Goal: Task Accomplishment & Management: Manage account settings

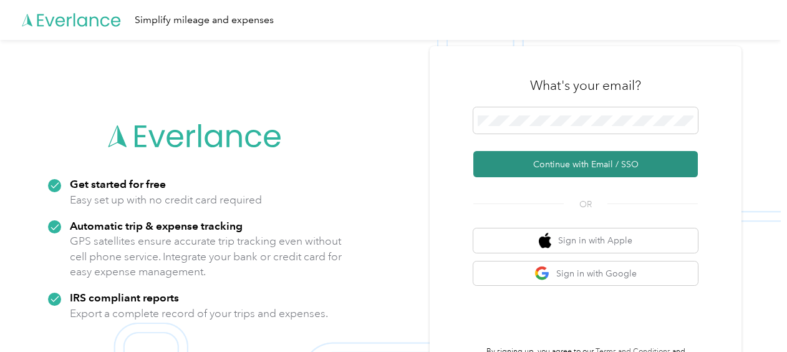
click at [589, 168] on button "Continue with Email / SSO" at bounding box center [585, 164] width 224 height 26
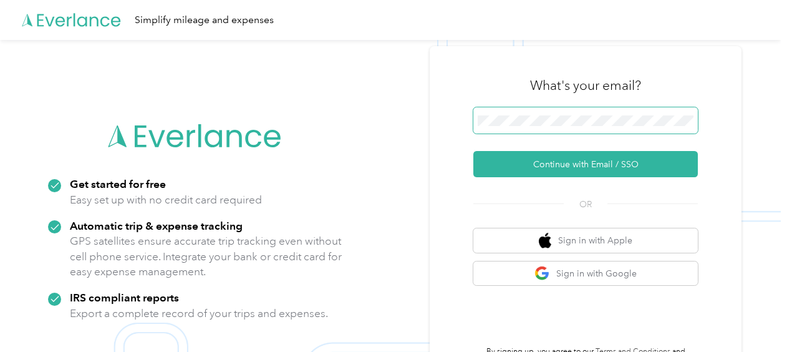
click at [473, 151] on button "Continue with Email / SSO" at bounding box center [585, 164] width 224 height 26
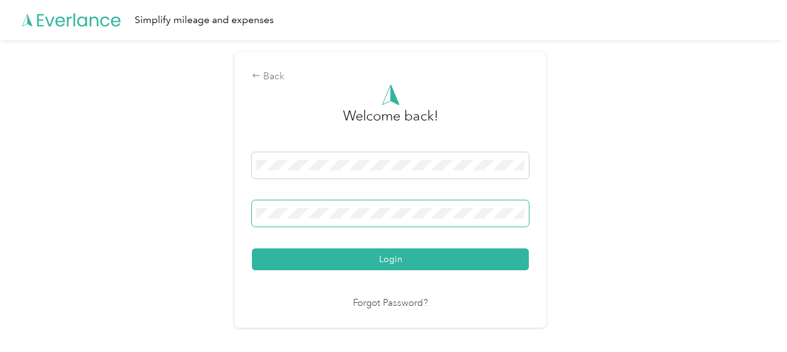
click at [252, 248] on button "Login" at bounding box center [390, 259] width 277 height 22
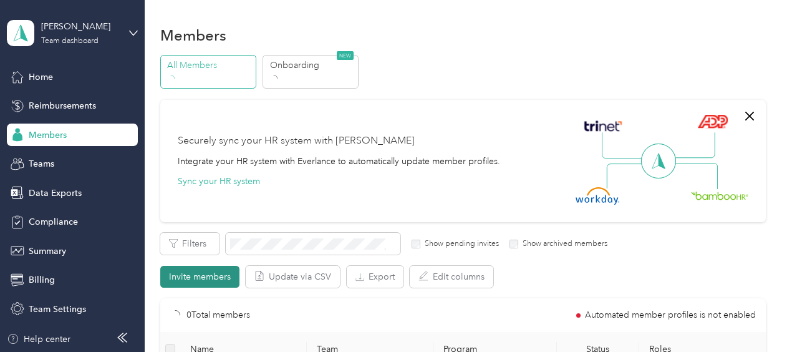
click at [211, 282] on button "Invite members" at bounding box center [199, 277] width 79 height 22
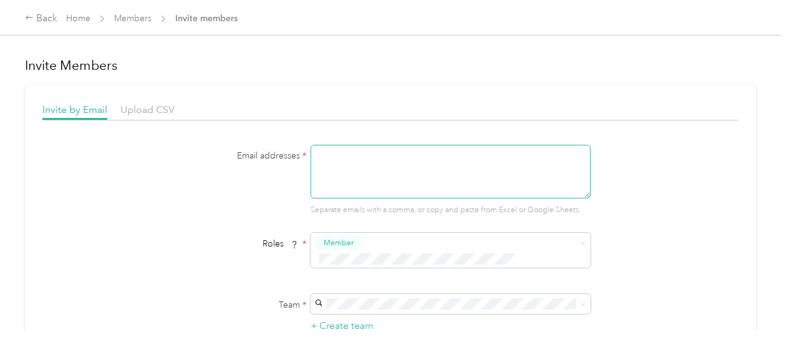
click at [346, 155] on textarea at bounding box center [451, 172] width 280 height 54
paste textarea "[EMAIL_ADDRESS][PERSON_NAME][DOMAIN_NAME]"
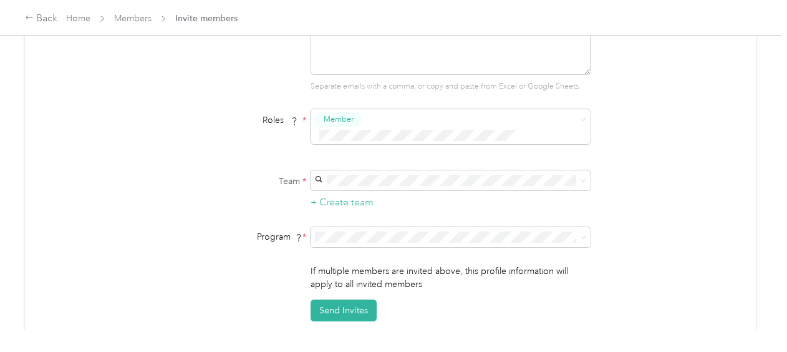
scroll to position [125, 0]
type textarea "[EMAIL_ADDRESS][PERSON_NAME][DOMAIN_NAME]"
click at [366, 193] on p "[PERSON_NAME]" at bounding box center [448, 199] width 262 height 13
click at [377, 87] on span "Aco Rate A (CPM)" at bounding box center [352, 85] width 70 height 11
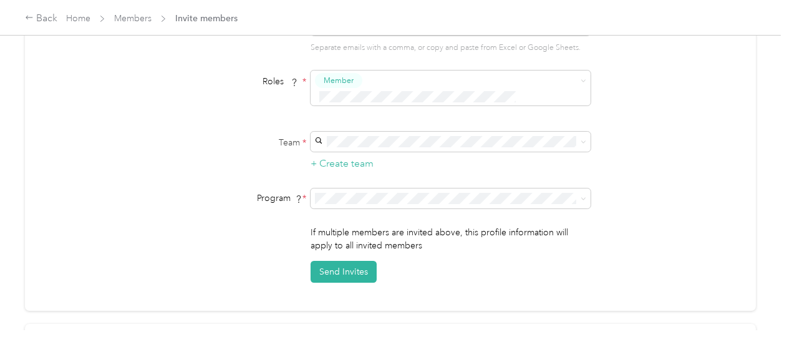
scroll to position [187, 0]
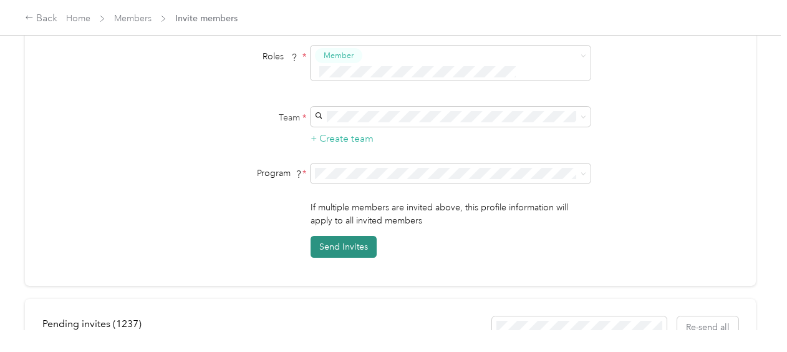
click at [345, 236] on button "Send Invites" at bounding box center [344, 247] width 66 height 22
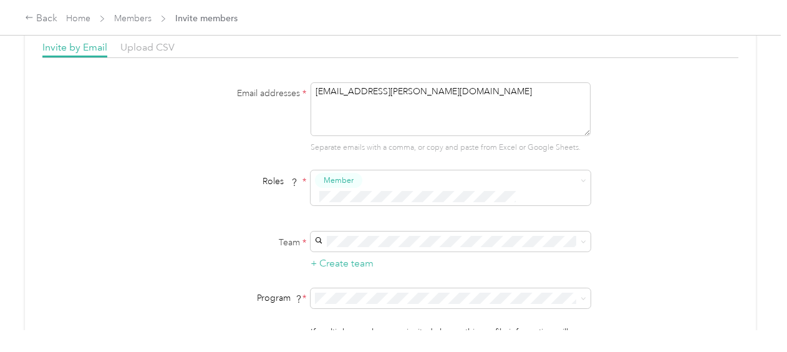
scroll to position [0, 0]
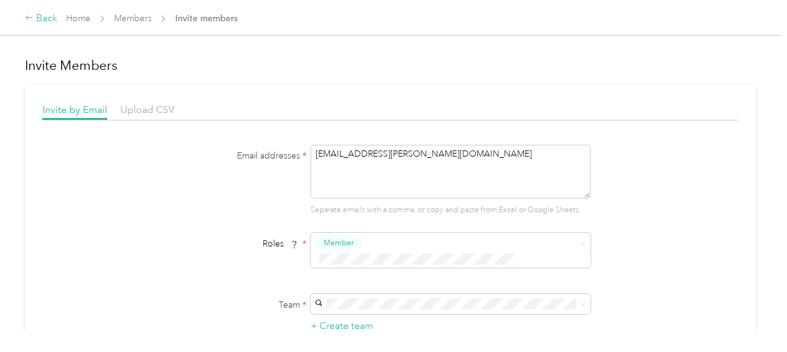
click at [44, 19] on div "Back" at bounding box center [41, 18] width 32 height 15
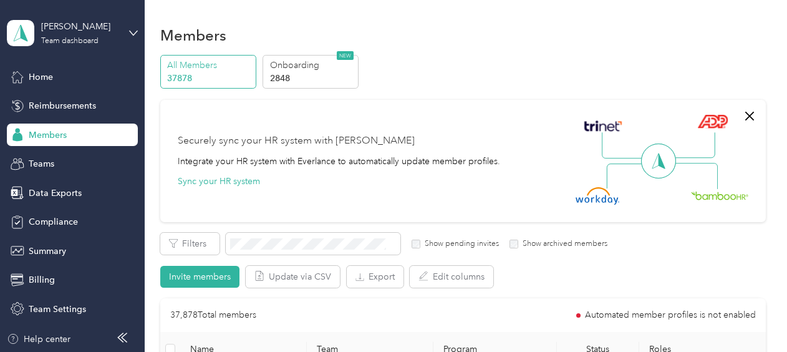
scroll to position [125, 0]
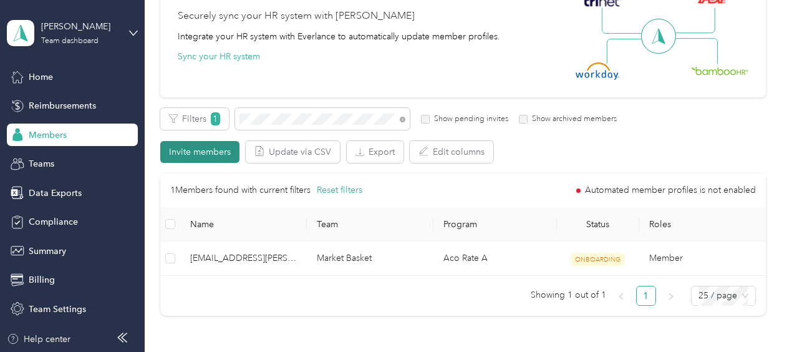
click at [191, 155] on button "Invite members" at bounding box center [199, 152] width 79 height 22
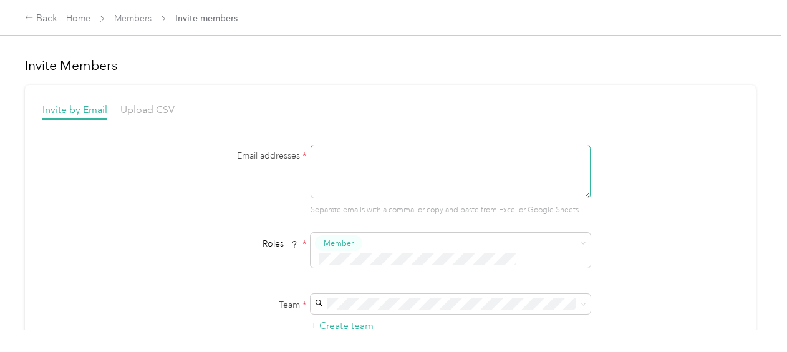
click at [369, 173] on textarea at bounding box center [451, 172] width 280 height 54
paste textarea "[EMAIL_ADDRESS][PERSON_NAME][DOMAIN_NAME]"
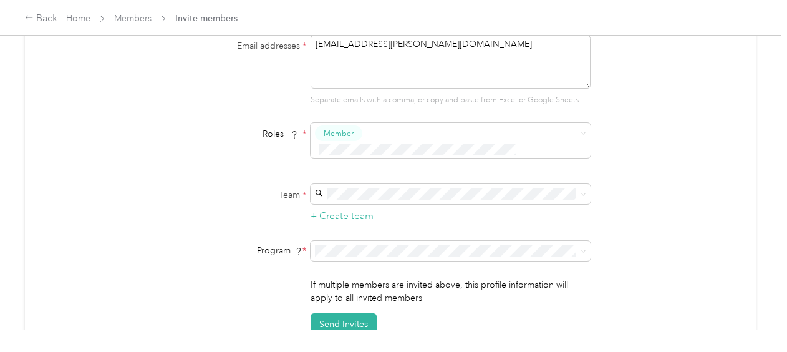
scroll to position [125, 0]
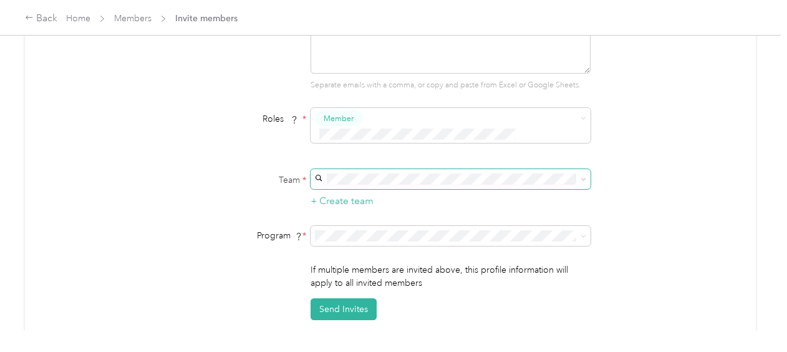
type textarea "[EMAIL_ADDRESS][PERSON_NAME][DOMAIN_NAME]"
click at [581, 176] on icon at bounding box center [583, 179] width 6 height 6
click at [581, 233] on icon at bounding box center [583, 236] width 6 height 6
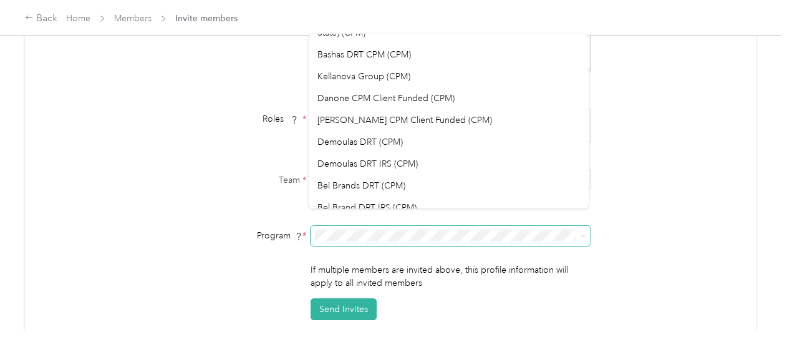
scroll to position [115, 0]
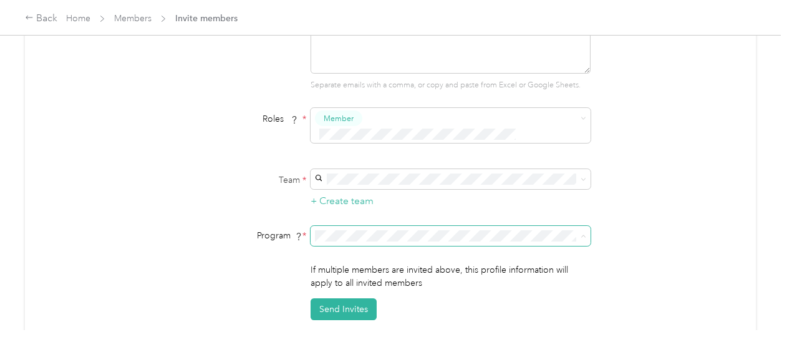
click at [399, 132] on div "Kellanova Group (CPM)" at bounding box center [448, 138] width 262 height 13
click at [346, 298] on button "Send Invites" at bounding box center [344, 309] width 66 height 22
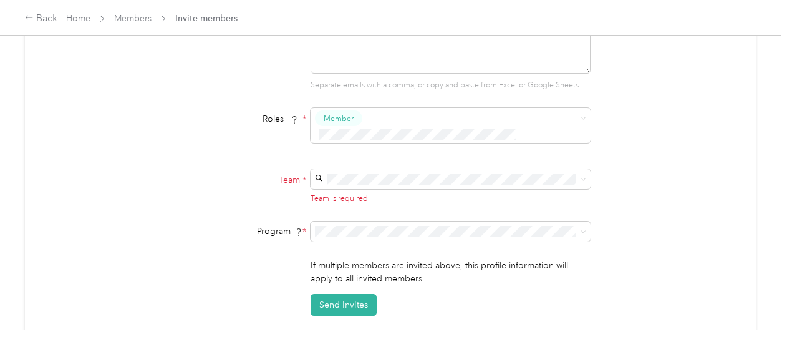
click at [368, 198] on p "[PERSON_NAME]" at bounding box center [448, 197] width 262 height 13
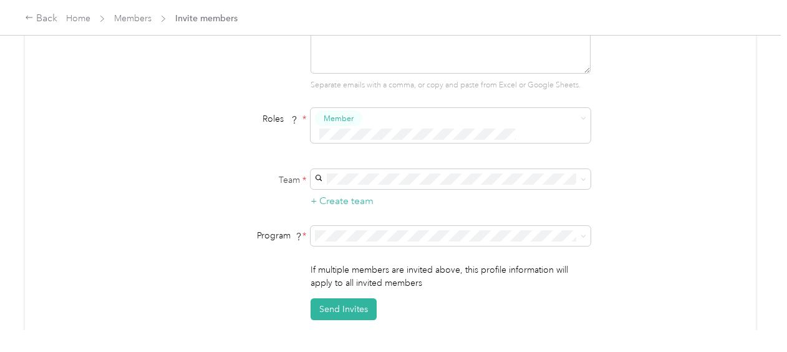
click at [451, 298] on div "Send Invites" at bounding box center [451, 309] width 280 height 22
click at [345, 298] on button "Send Invites" at bounding box center [344, 309] width 66 height 22
click at [684, 24] on icon at bounding box center [759, 24] width 9 height 11
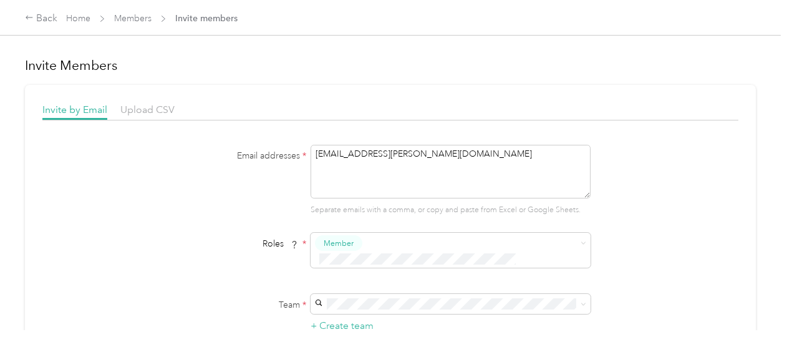
drag, startPoint x: 412, startPoint y: 154, endPoint x: 296, endPoint y: 166, distance: 117.2
click at [302, 166] on div "Email addresses * [EMAIL_ADDRESS][PERSON_NAME][DOMAIN_NAME] Separate emails wit…" at bounding box center [390, 180] width 480 height 71
click at [41, 20] on div "Back" at bounding box center [41, 18] width 32 height 15
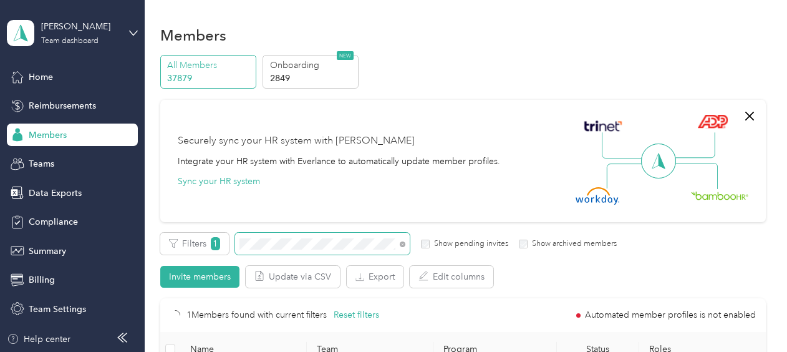
click at [236, 247] on span at bounding box center [322, 244] width 175 height 22
